Goal: Transaction & Acquisition: Purchase product/service

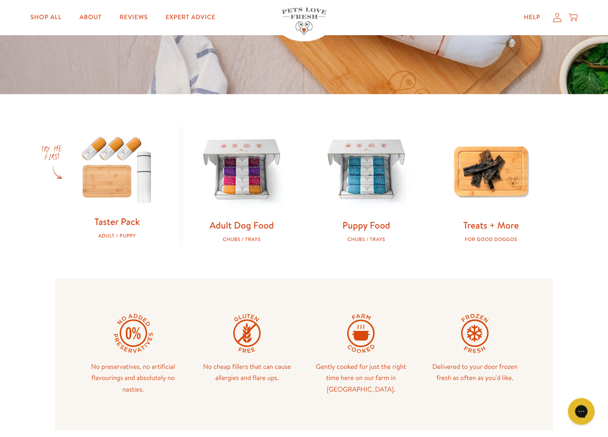
scroll to position [202, 0]
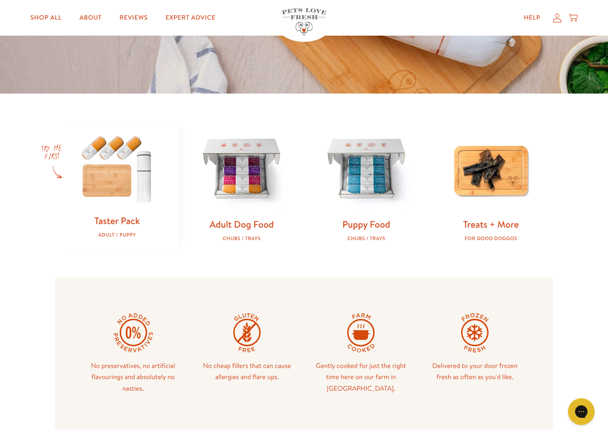
click at [244, 219] on link "Adult Dog Food" at bounding box center [242, 224] width 64 height 13
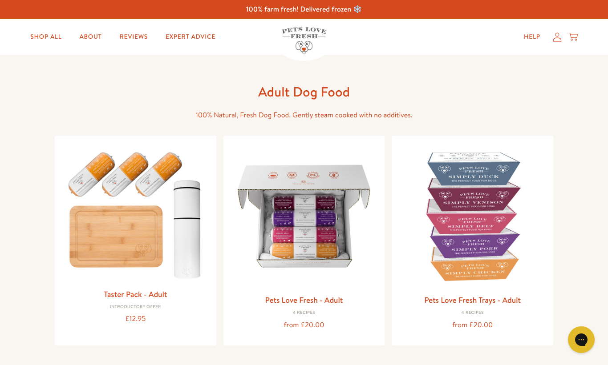
click at [470, 247] on img at bounding box center [472, 216] width 147 height 147
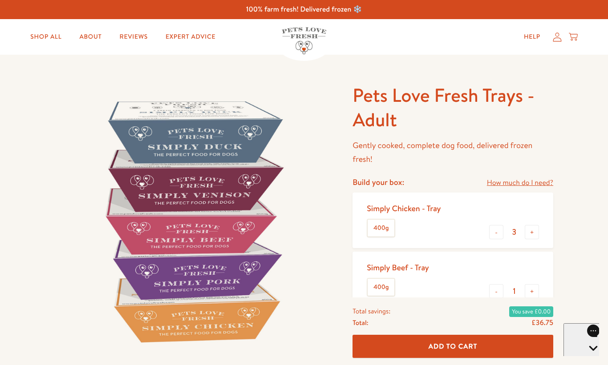
click at [526, 177] on link "How much do I need?" at bounding box center [520, 183] width 66 height 12
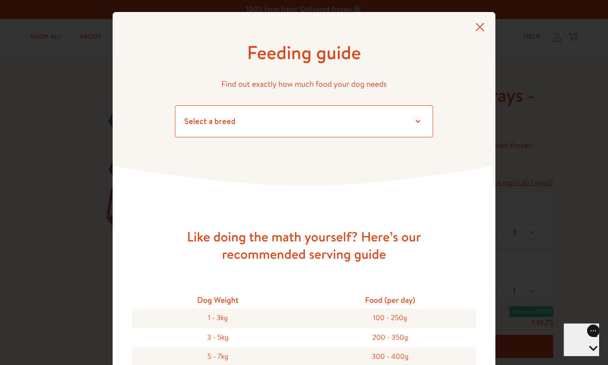
click at [223, 121] on select "Select a breed Affenpinscher Afghan hound Airedale terrier Akita Alaskan Malamu…" at bounding box center [304, 121] width 258 height 32
select select "6"
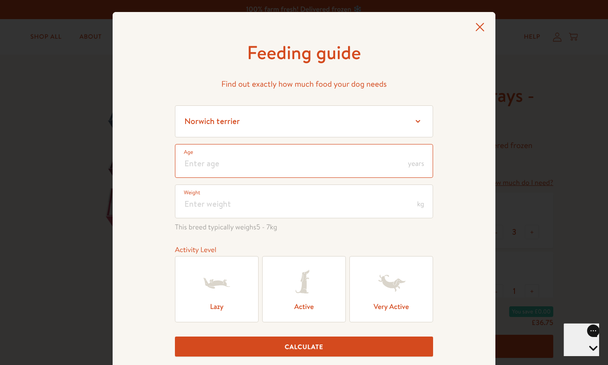
click at [224, 160] on input "number" at bounding box center [304, 161] width 258 height 34
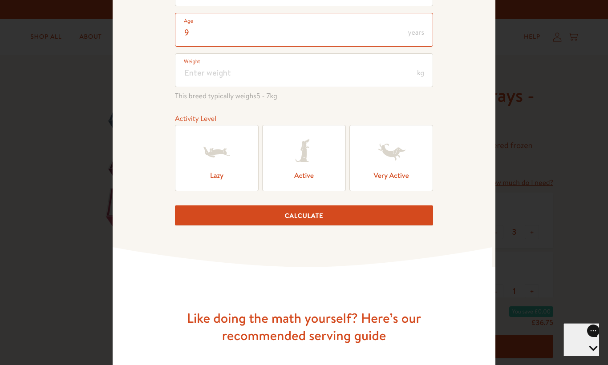
scroll to position [133, 0]
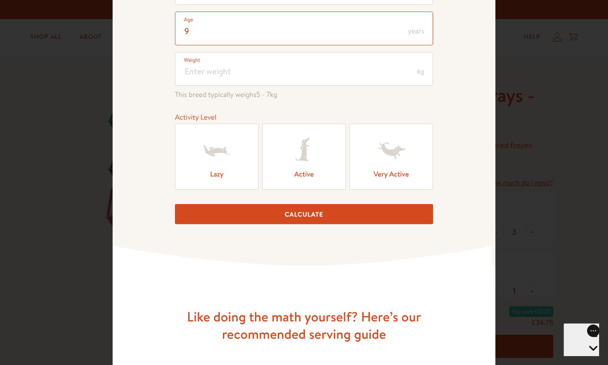
type input "9"
click at [225, 73] on input "number" at bounding box center [304, 69] width 258 height 34
type input "6"
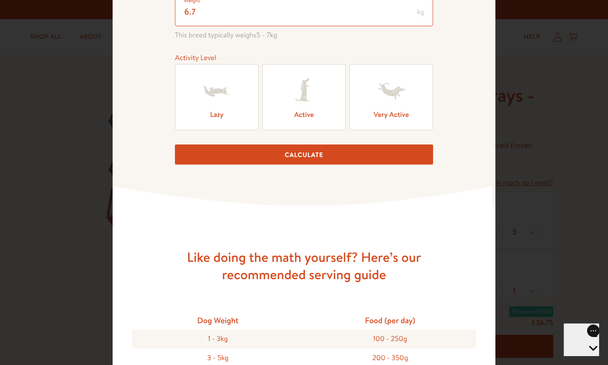
scroll to position [192, 0]
type input "6.7"
click at [220, 109] on icon at bounding box center [217, 91] width 36 height 36
click at [0, 0] on input "Lazy" at bounding box center [0, 0] width 0 height 0
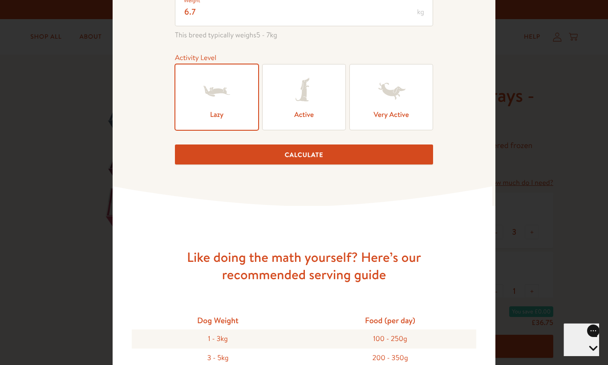
click at [306, 160] on button "Calculate" at bounding box center [304, 155] width 258 height 20
click at [311, 151] on button "Calculate" at bounding box center [304, 155] width 258 height 20
click at [307, 154] on button "Calculate" at bounding box center [304, 155] width 258 height 20
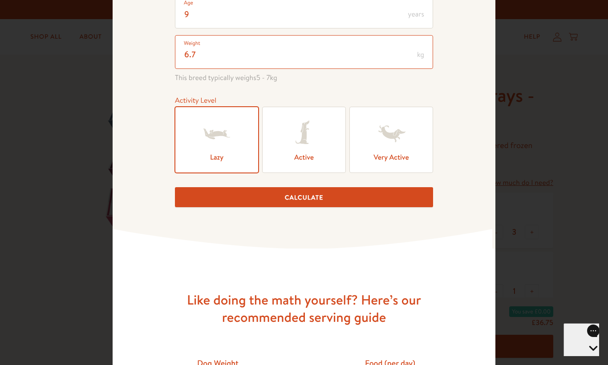
scroll to position [149, 0]
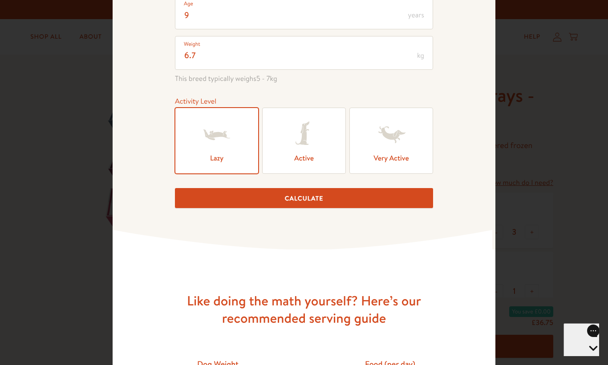
click at [300, 185] on div "9 Age years 6.7 Weight kg This breed typically weighs 5 - 7 kg Activity Level L…" at bounding box center [304, 102] width 258 height 213
click at [307, 202] on button "Calculate" at bounding box center [304, 198] width 258 height 20
click at [218, 66] on input "6.7" at bounding box center [304, 53] width 258 height 34
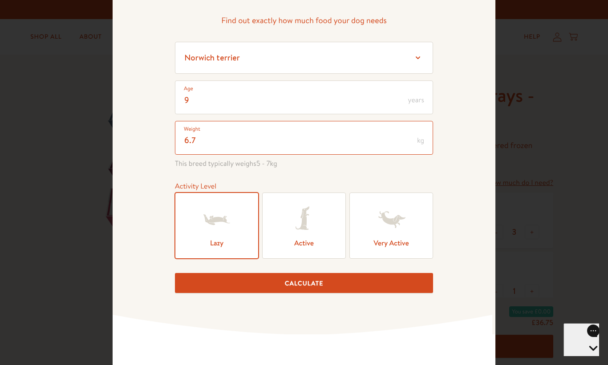
scroll to position [63, 0]
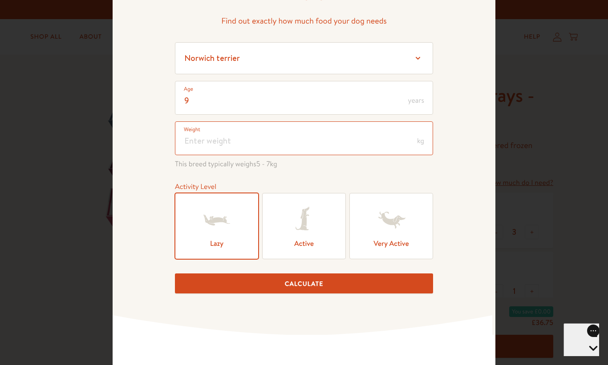
type input "6"
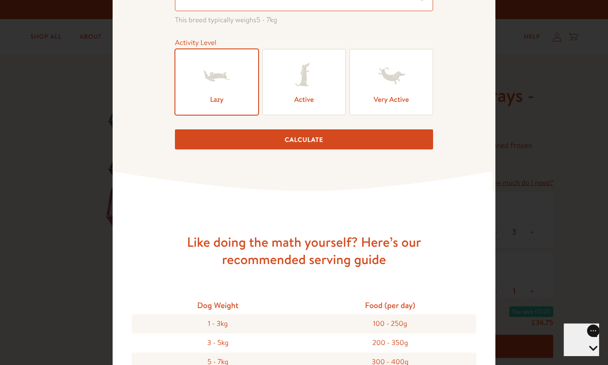
scroll to position [212, 0]
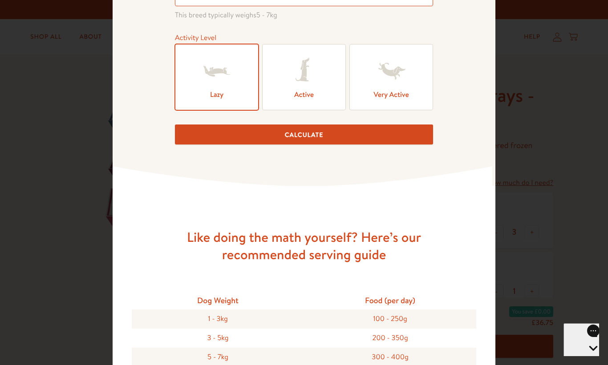
type input "7"
click at [292, 139] on button "Calculate" at bounding box center [304, 135] width 258 height 20
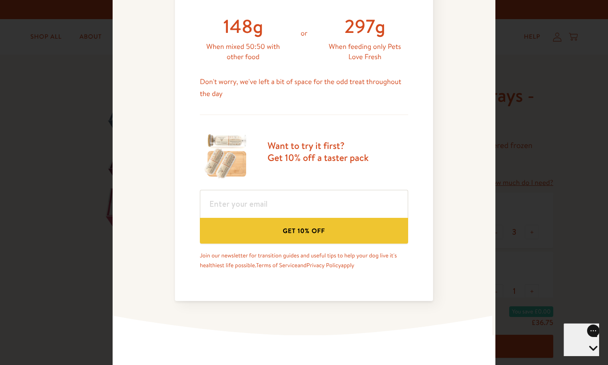
scroll to position [417, 0]
click at [227, 205] on input "email" at bounding box center [304, 204] width 208 height 28
type input "cyda@sky.com"
click at [311, 230] on button "Get 10% off" at bounding box center [304, 230] width 208 height 25
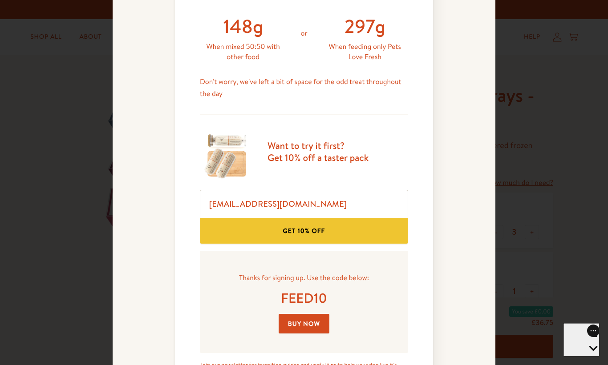
click at [305, 326] on link "Buy Now" at bounding box center [304, 324] width 51 height 20
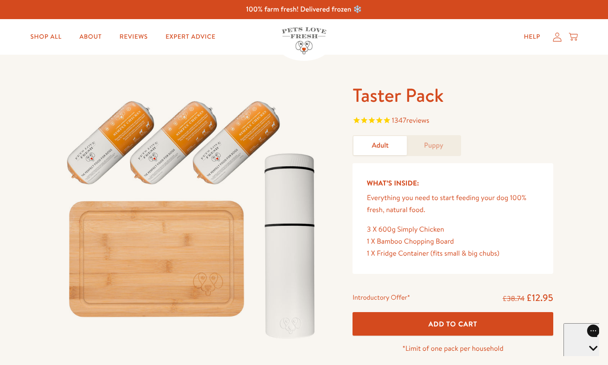
click at [457, 316] on button "Add To Cart" at bounding box center [452, 324] width 201 height 24
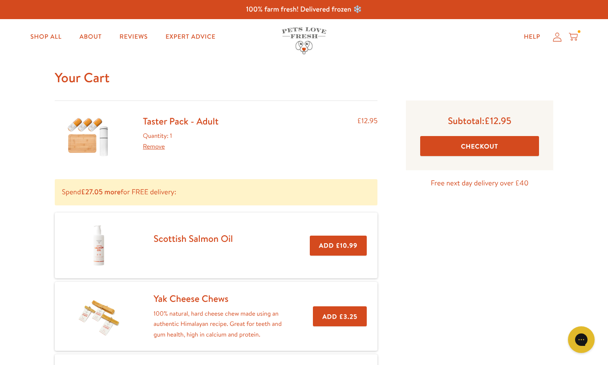
click at [476, 144] on button "Checkout" at bounding box center [479, 146] width 119 height 20
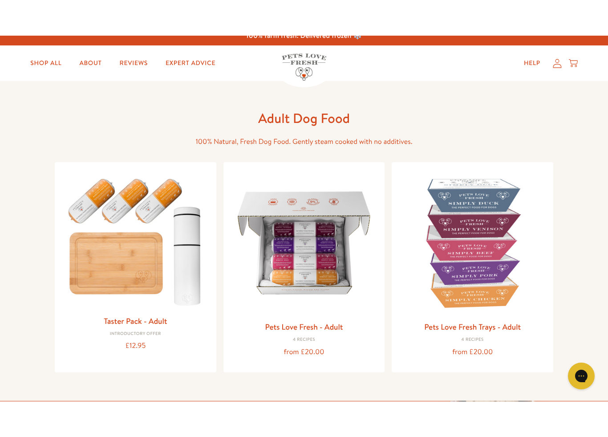
scroll to position [10, 0]
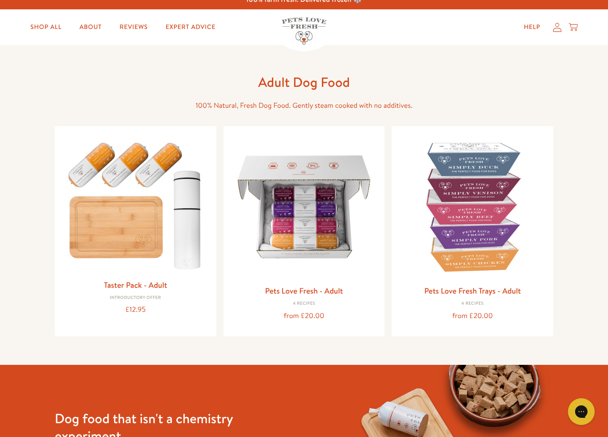
click at [158, 249] on img at bounding box center [135, 203] width 147 height 141
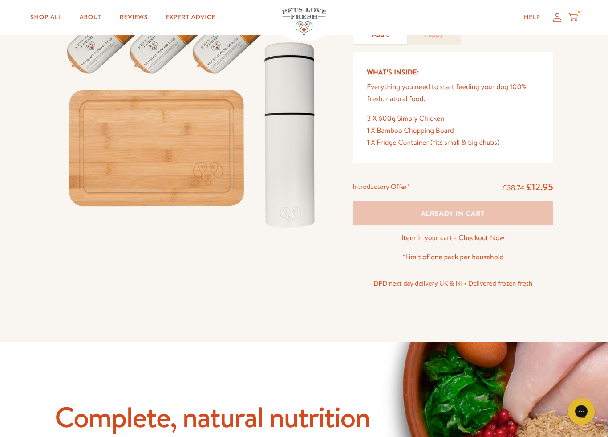
scroll to position [115, 0]
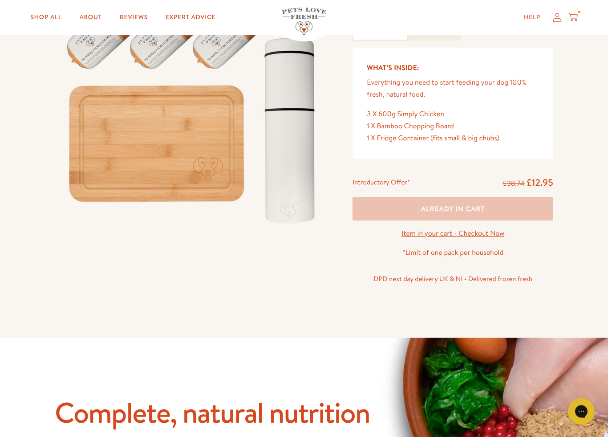
click at [481, 231] on link "Item in your cart - Checkout Now" at bounding box center [452, 234] width 103 height 10
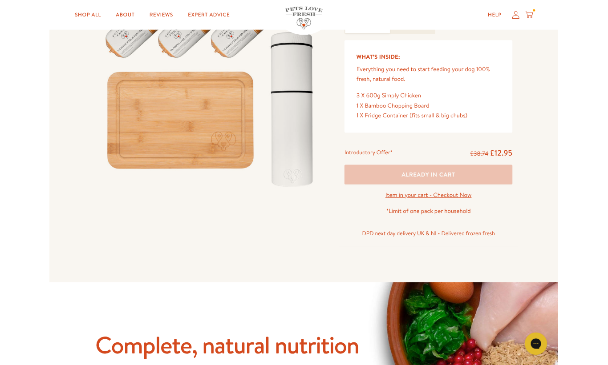
scroll to position [116, 0]
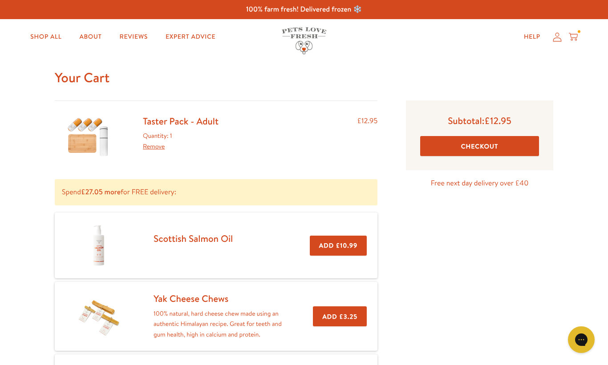
click at [481, 147] on button "Checkout" at bounding box center [479, 146] width 119 height 20
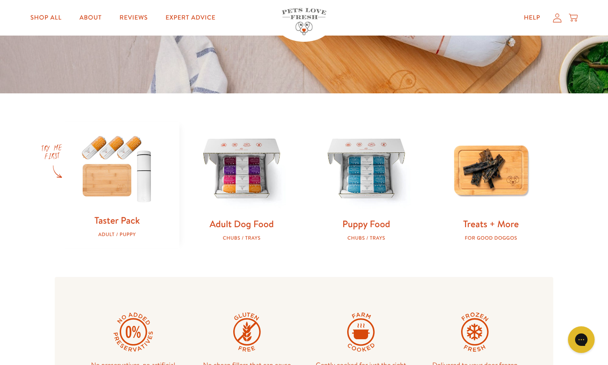
click at [24, 210] on div "Taster Pack Adult / Puppy Adult Dog Food Chubs / Trays Puppy Food Chubs / Trays…" at bounding box center [304, 184] width 608 height 183
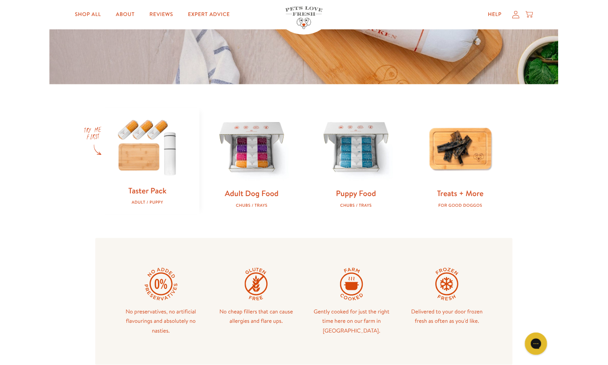
scroll to position [193, 0]
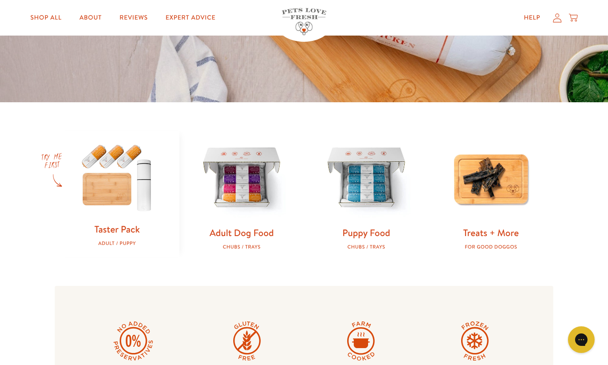
click at [106, 198] on img at bounding box center [117, 177] width 96 height 92
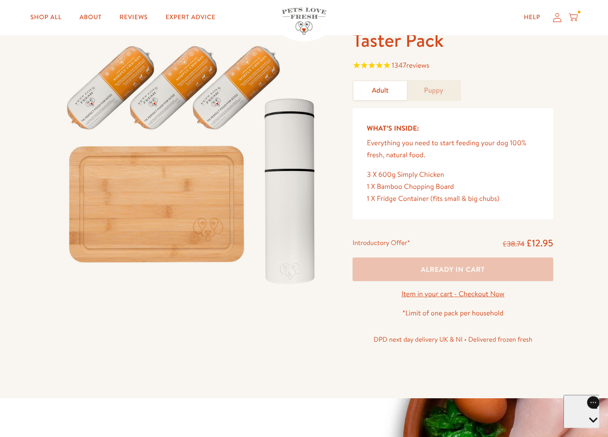
scroll to position [57, 0]
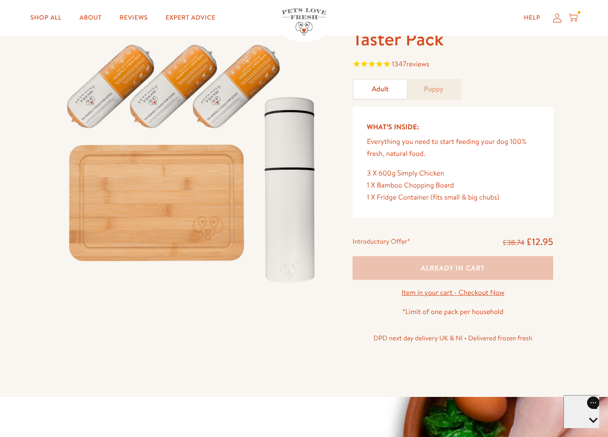
click at [431, 287] on link "Item in your cart - Checkout Now" at bounding box center [452, 292] width 103 height 10
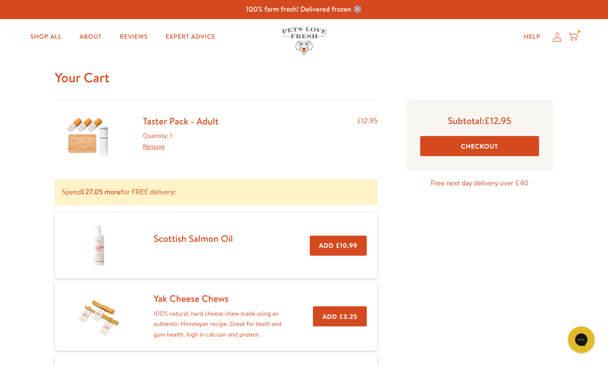
click at [479, 142] on button "Checkout" at bounding box center [479, 146] width 119 height 20
